Goal: Task Accomplishment & Management: Use online tool/utility

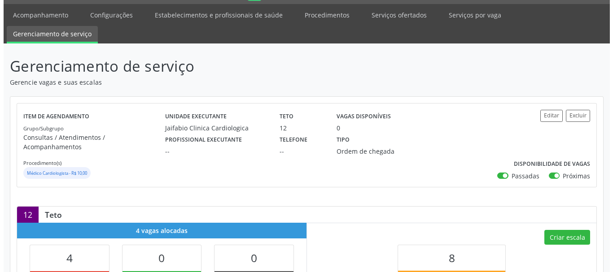
scroll to position [45, 0]
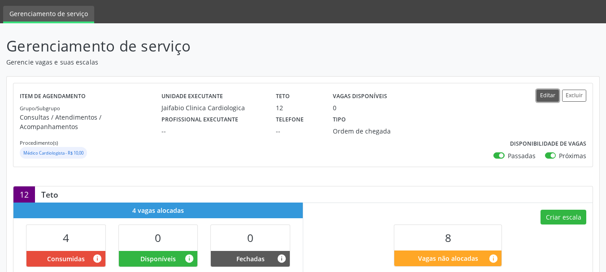
click at [548, 93] on button "Editar" at bounding box center [547, 96] width 22 height 12
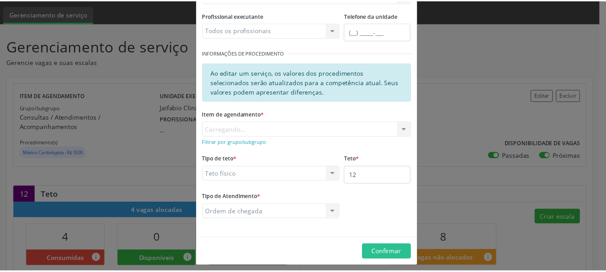
scroll to position [122, 0]
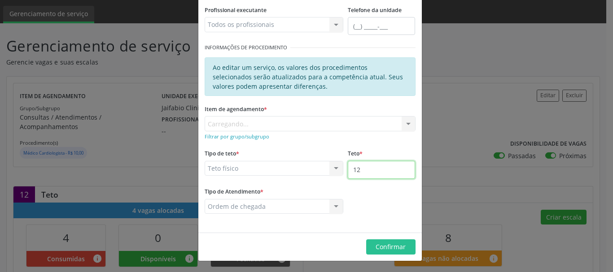
click at [370, 175] on input "12" at bounding box center [381, 170] width 67 height 18
type input "1"
click at [358, 175] on input "1" at bounding box center [381, 170] width 67 height 18
type input "13"
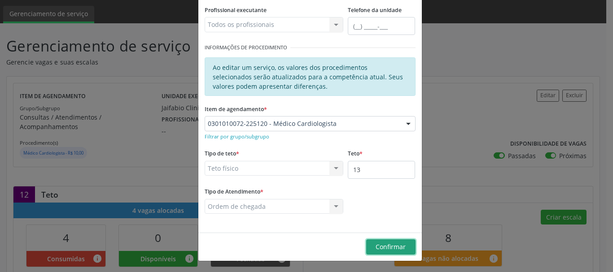
click at [402, 245] on button "Confirmar" at bounding box center [390, 246] width 49 height 15
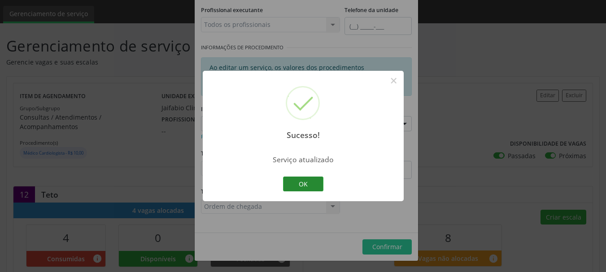
click at [323, 182] on button "OK" at bounding box center [303, 184] width 40 height 15
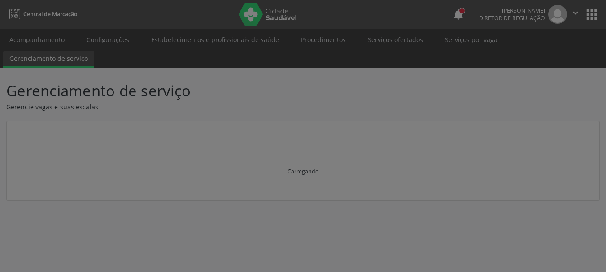
scroll to position [0, 0]
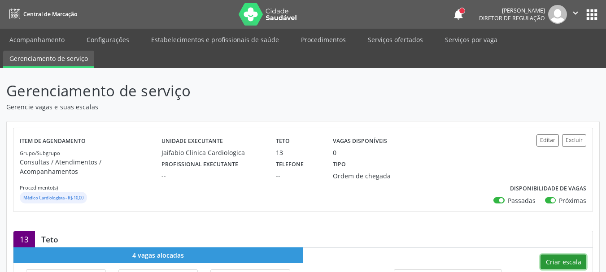
click at [557, 255] on button "Criar escala" at bounding box center [563, 262] width 46 height 15
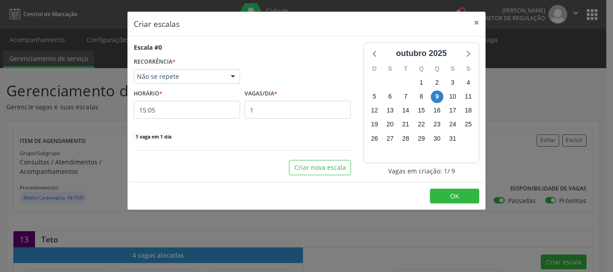
select select "9"
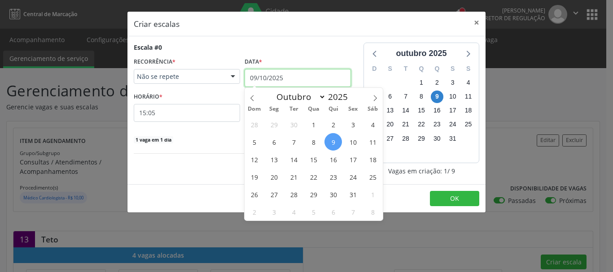
click at [281, 78] on input "09/10/2025" at bounding box center [297, 78] width 106 height 18
click at [275, 180] on span "20" at bounding box center [273, 176] width 17 height 17
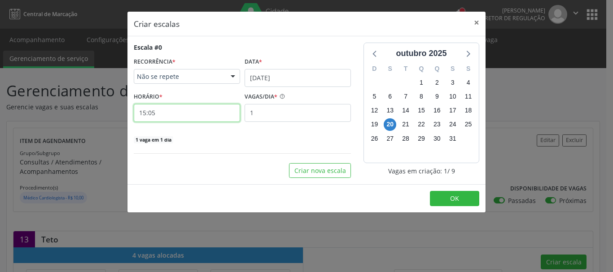
click at [173, 116] on input "15:05" at bounding box center [187, 113] width 106 height 18
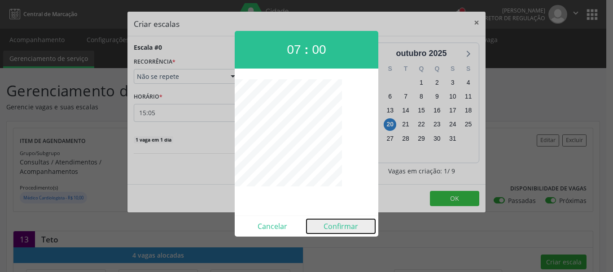
click at [353, 221] on button "Confirmar" at bounding box center [340, 226] width 69 height 14
type input "07:00"
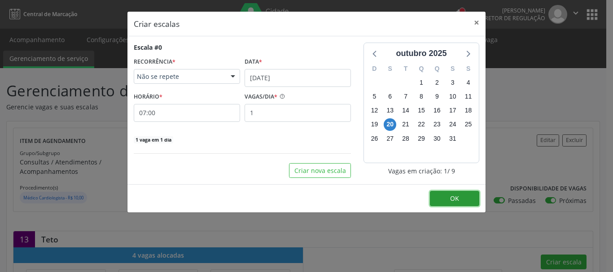
drag, startPoint x: 464, startPoint y: 200, endPoint x: 379, endPoint y: 198, distance: 85.2
click at [464, 200] on button "OK" at bounding box center [454, 198] width 49 height 15
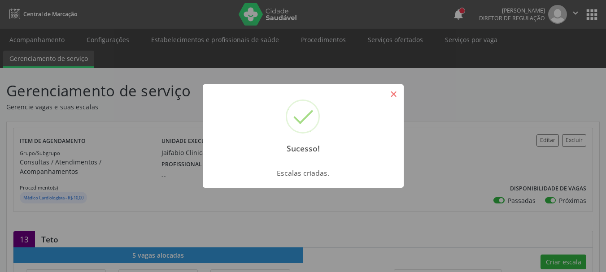
click at [396, 91] on button "×" at bounding box center [393, 94] width 15 height 15
